Goal: Information Seeking & Learning: Learn about a topic

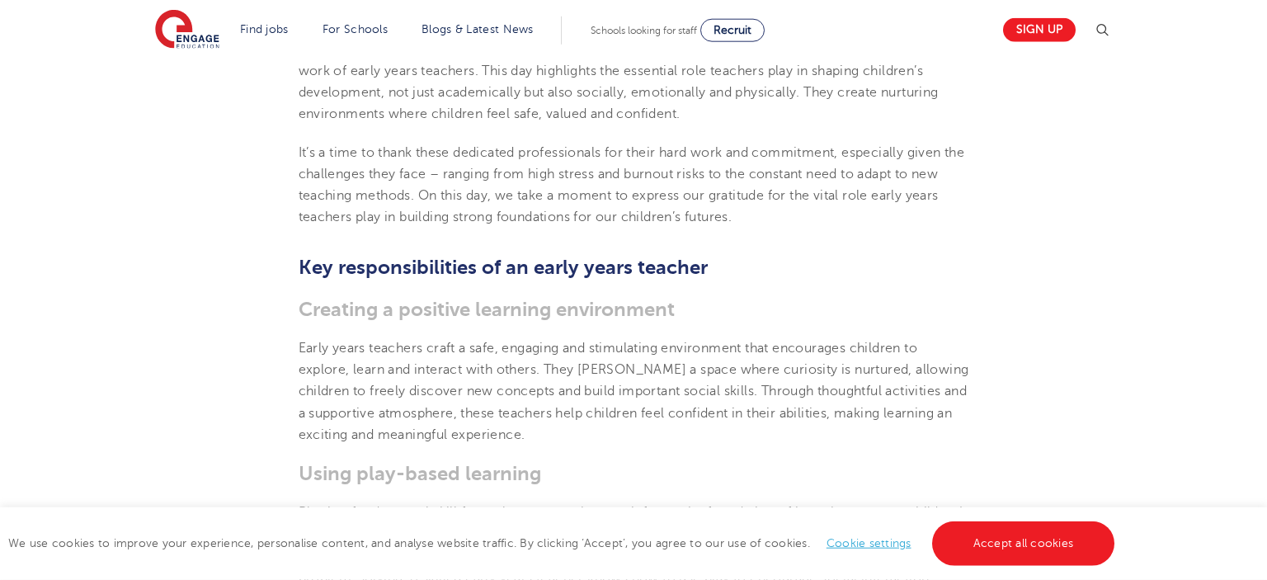
scroll to position [871, 0]
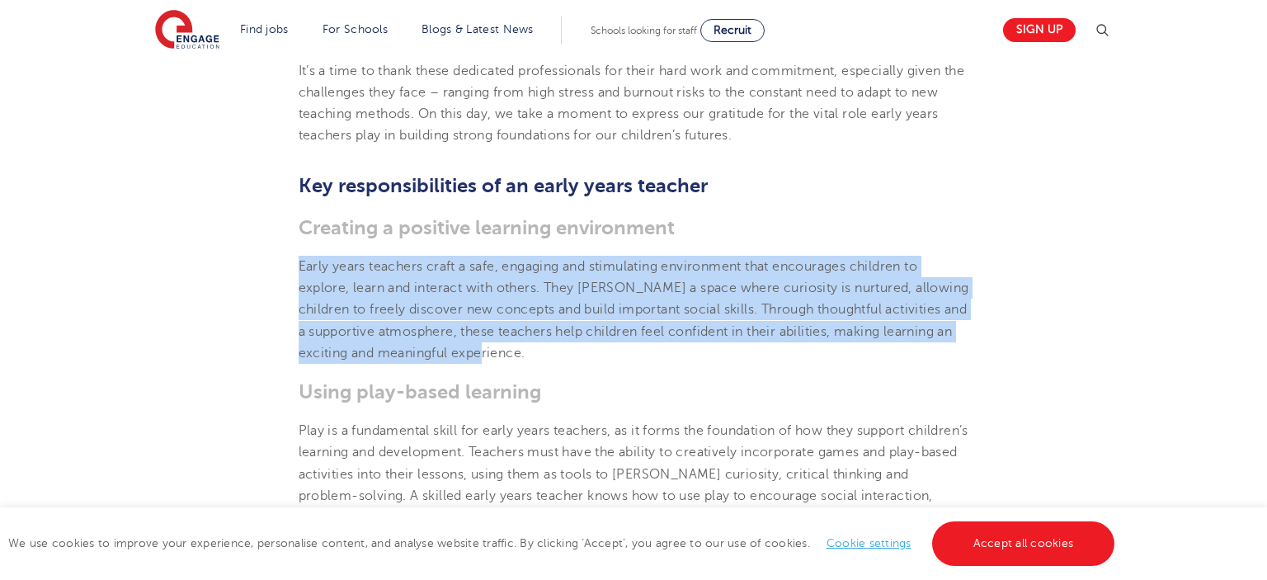
drag, startPoint x: 299, startPoint y: 242, endPoint x: 548, endPoint y: 328, distance: 263.4
click at [548, 328] on p "Early years teachers craft a safe, engaging and stimulating environment that en…" at bounding box center [634, 310] width 671 height 108
copy span "Early years teachers craft a safe, engaging and stimulating environment that en…"
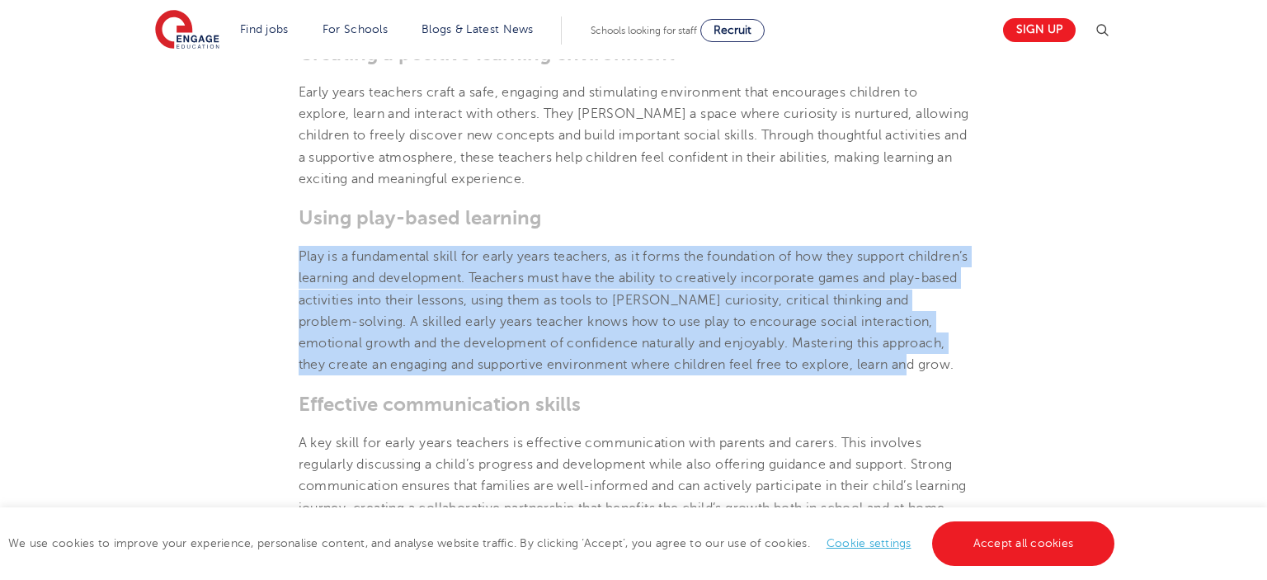
drag, startPoint x: 299, startPoint y: 235, endPoint x: 972, endPoint y: 341, distance: 681.4
click at [972, 341] on section "[DATE] The essential role of an early years teacher: Shaping young minds What i…" at bounding box center [634, 292] width 1000 height 1765
copy span "Play is a fundamental skill for early years teachers, as it forms the foundatio…"
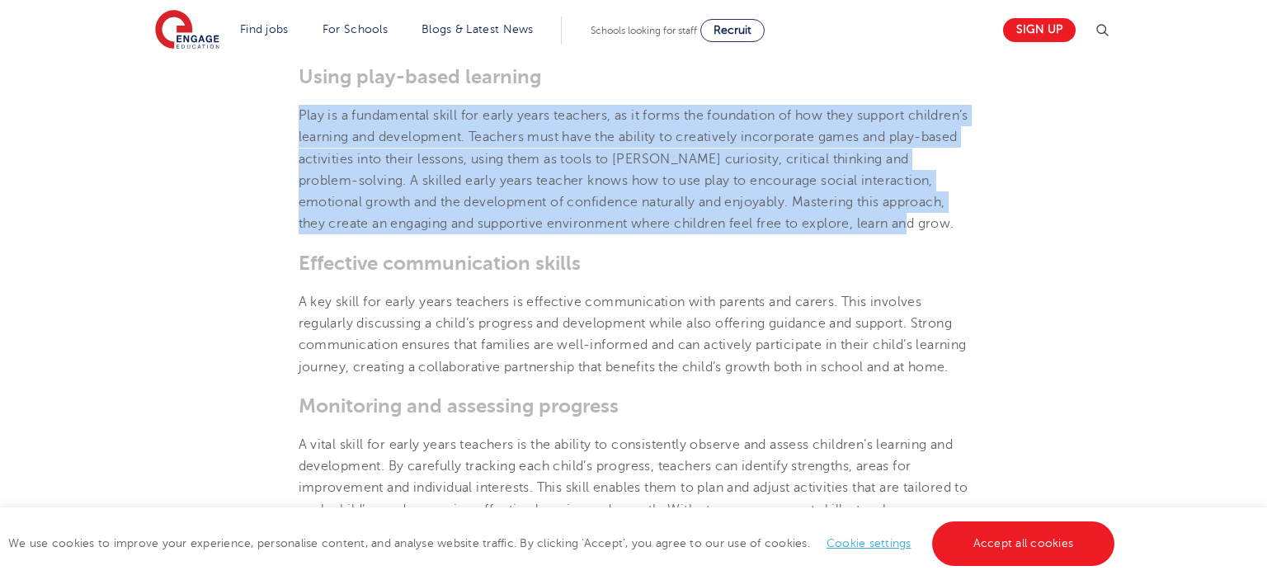
scroll to position [1219, 0]
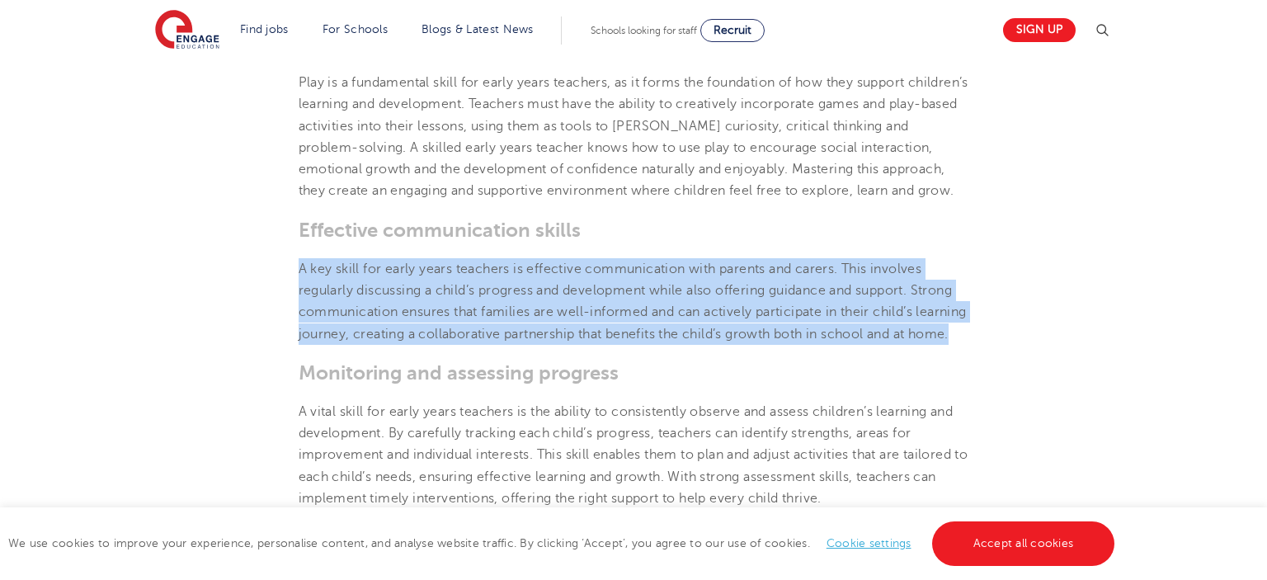
drag, startPoint x: 308, startPoint y: 258, endPoint x: 366, endPoint y: 333, distance: 94.7
click at [366, 333] on p "A key skill for early years teachers is effective communication with parents an…" at bounding box center [634, 301] width 671 height 87
copy span "A key skill for early years teachers is effective communication with parents an…"
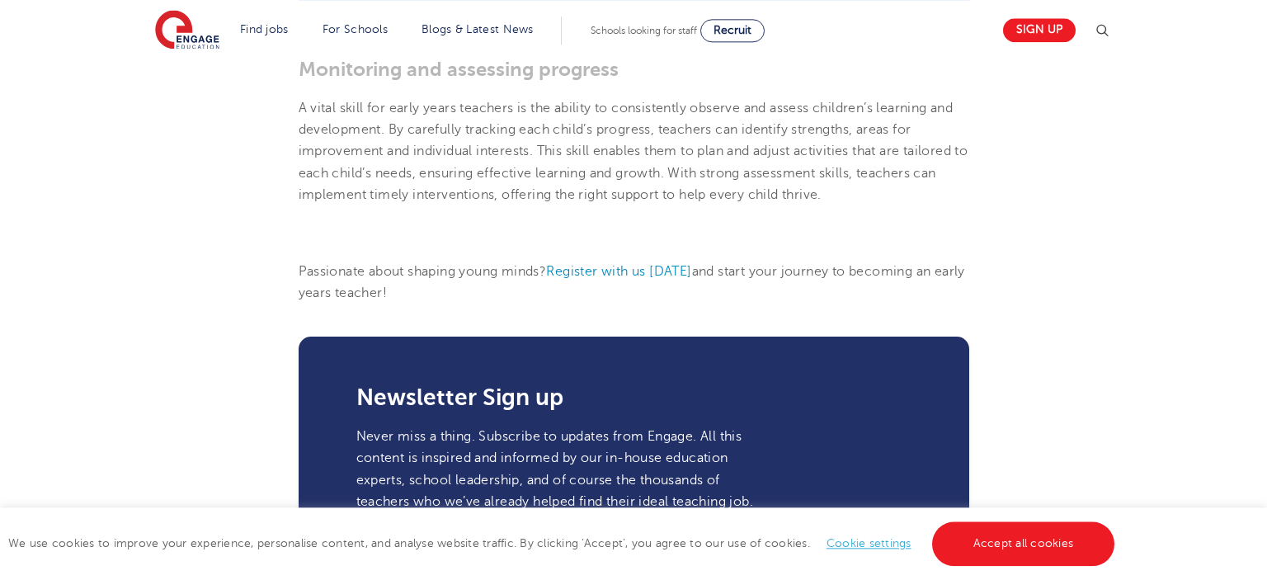
scroll to position [1481, 0]
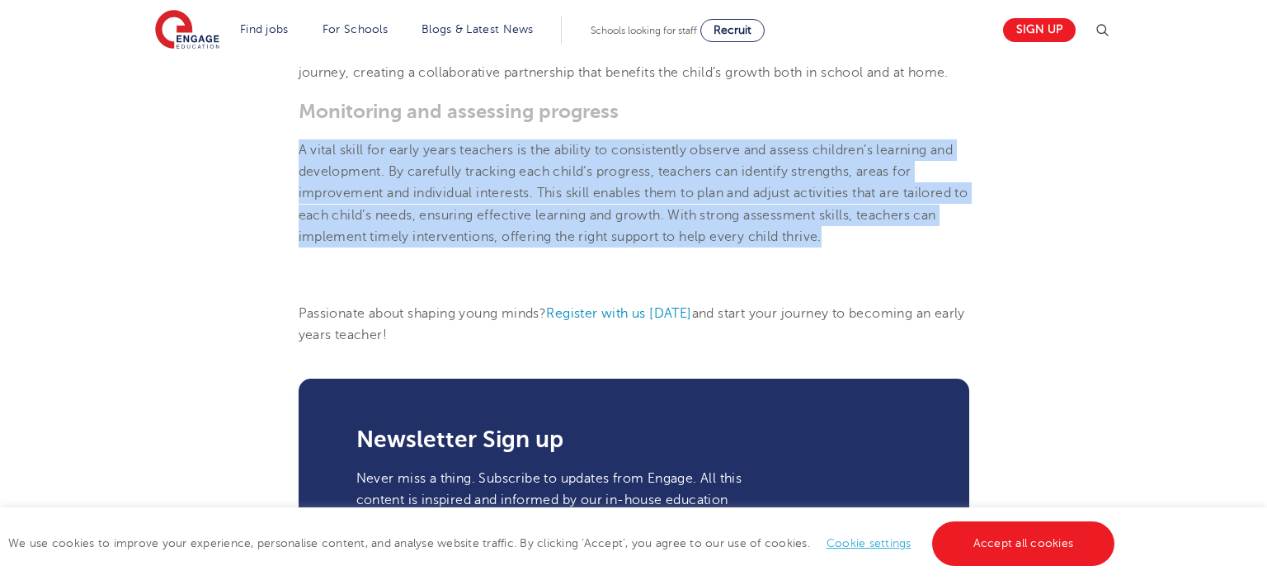
drag, startPoint x: 300, startPoint y: 148, endPoint x: 869, endPoint y: 233, distance: 575.3
click at [869, 233] on p "A vital skill for early years teachers is the ability to consistently observe a…" at bounding box center [634, 193] width 671 height 108
copy span "A vital skill for early years teachers is the ability to consistently observe a…"
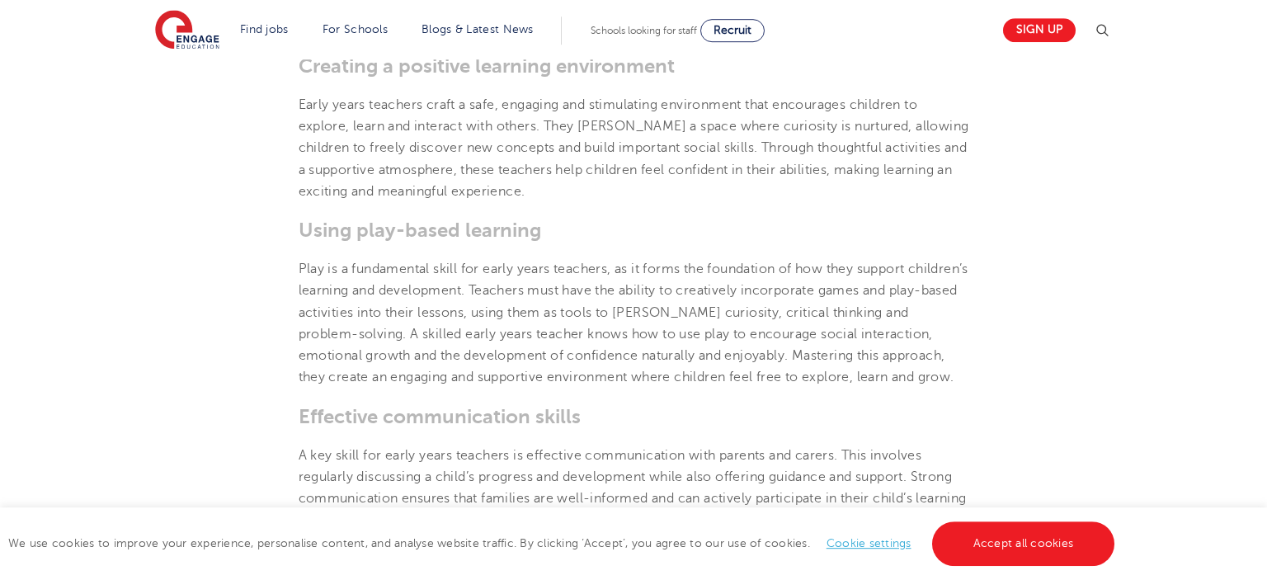
scroll to position [958, 0]
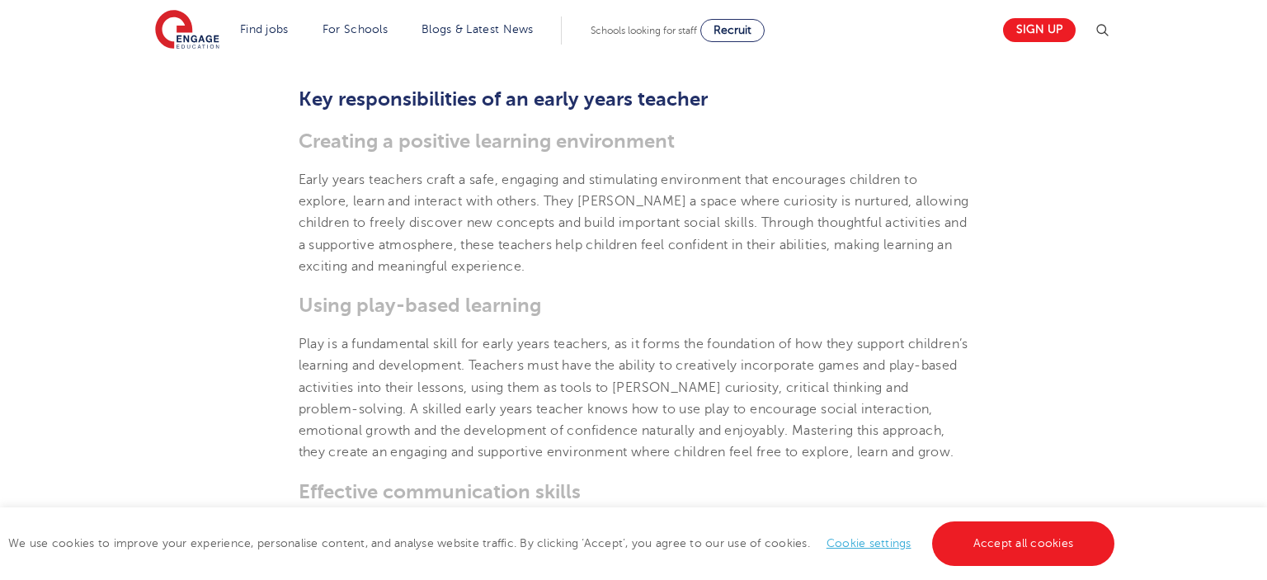
click at [780, 85] on h2 "Key responsibilities of an early years teacher" at bounding box center [634, 99] width 671 height 28
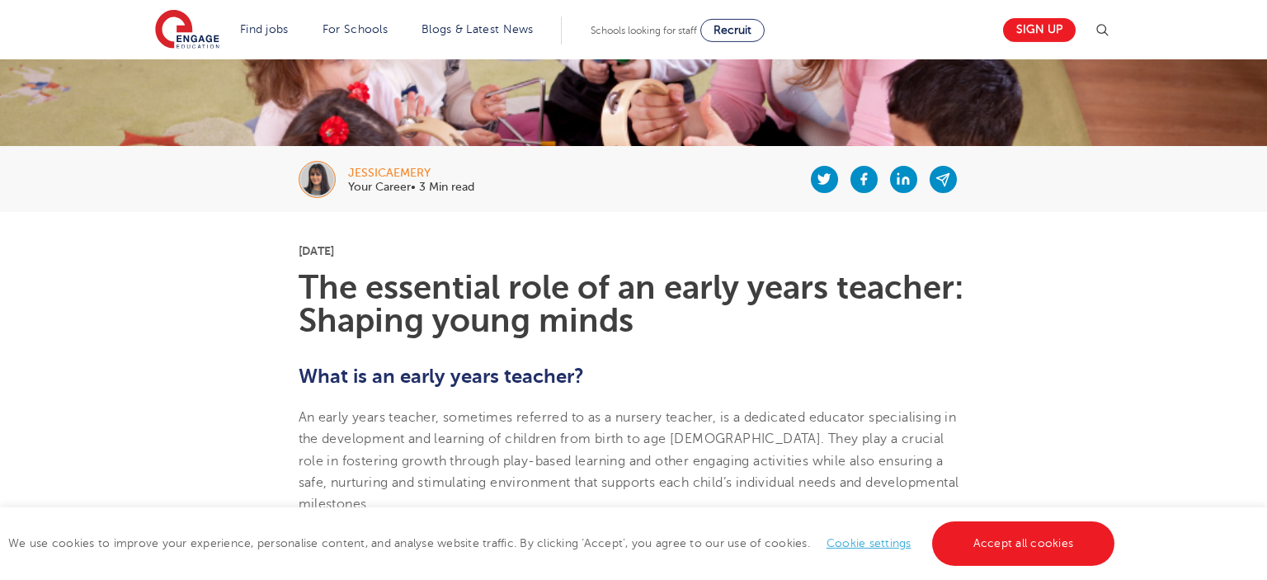
scroll to position [261, 0]
